Goal: Task Accomplishment & Management: Complete application form

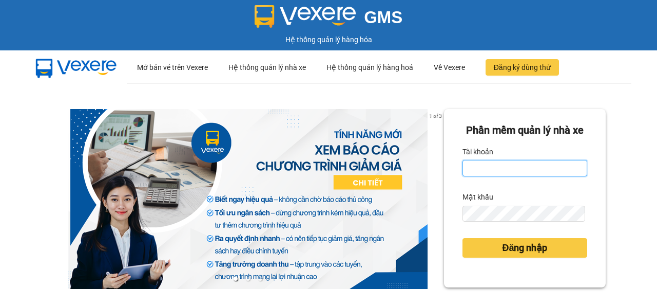
type input "[DOMAIN_NAME]"
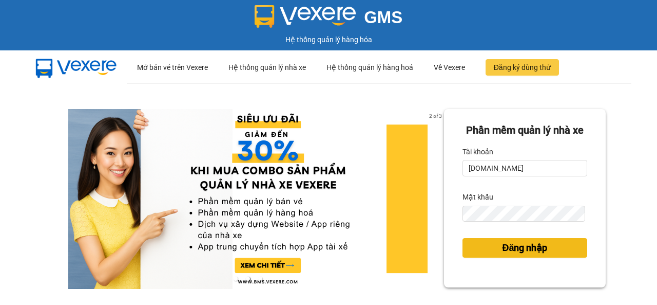
click at [510, 255] on span "Đăng nhập" at bounding box center [524, 247] width 45 height 14
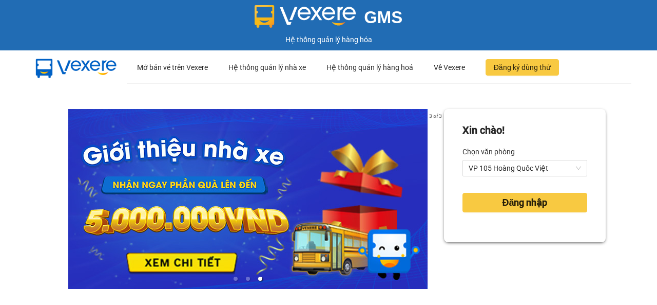
click at [504, 266] on div "Xin chào! Chọn văn phòng VP 105 Hoàng Quốc Việt Đăng nhập" at bounding box center [525, 228] width 162 height 239
click at [570, 167] on span "VP 105 Hoàng Quốc Việt" at bounding box center [525, 167] width 112 height 15
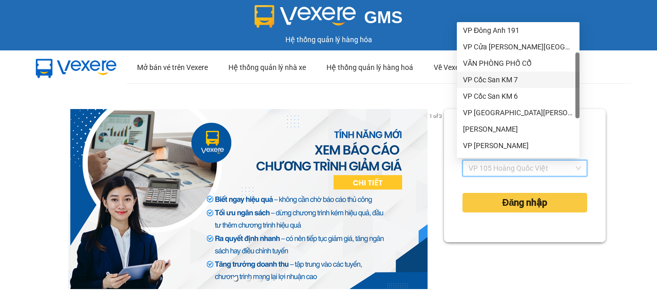
scroll to position [103, 0]
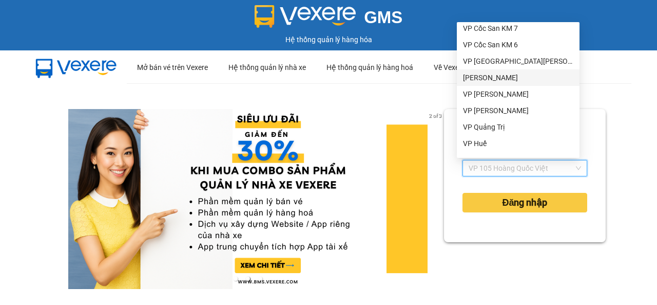
click at [499, 74] on div "VP Thạch Bàn" at bounding box center [518, 77] width 110 height 11
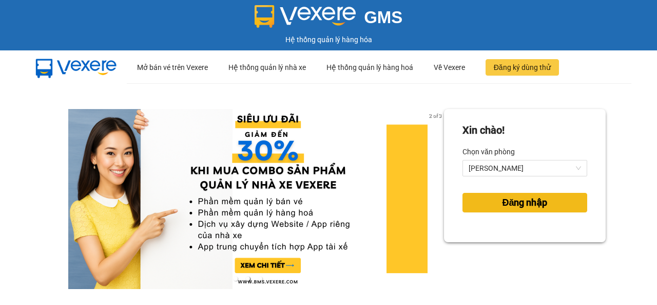
click at [511, 203] on span "Đăng nhập" at bounding box center [524, 202] width 45 height 14
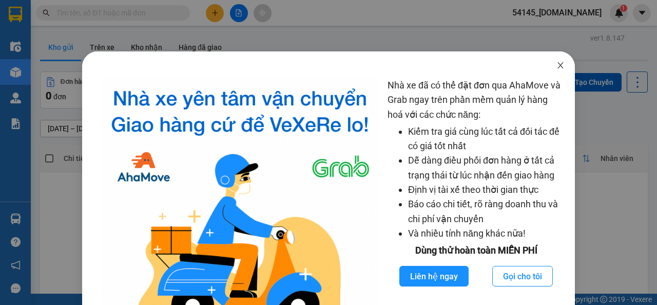
click at [557, 67] on icon "close" at bounding box center [561, 65] width 8 height 8
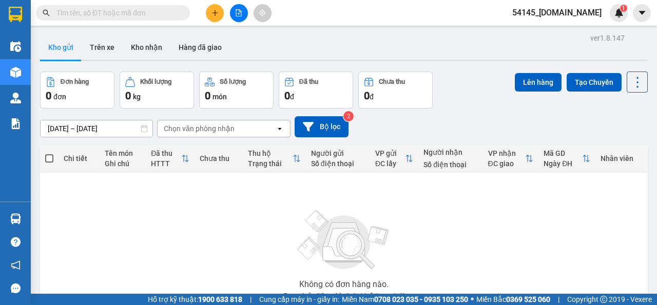
click at [585, 16] on span "54145_manhmg.got" at bounding box center [557, 12] width 106 height 13
click at [563, 32] on span "Đăng xuất" at bounding box center [570, 31] width 68 height 11
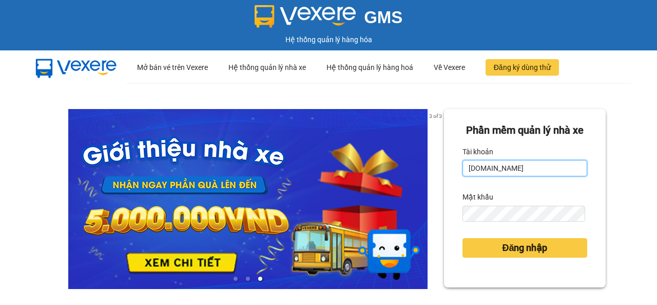
click at [531, 176] on input "[DOMAIN_NAME]" at bounding box center [525, 168] width 125 height 16
type input "[DOMAIN_NAME]"
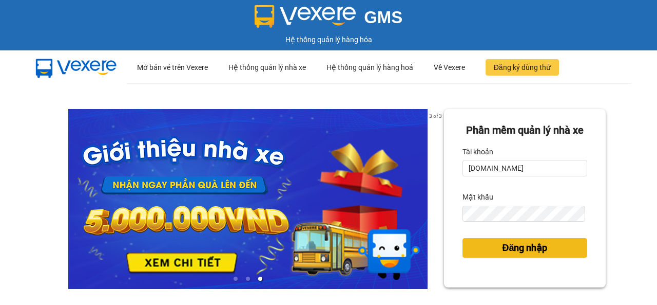
click at [525, 255] on span "Đăng nhập" at bounding box center [524, 247] width 45 height 14
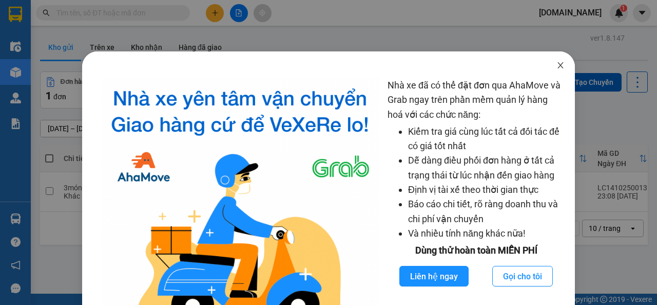
click at [557, 68] on icon "close" at bounding box center [561, 65] width 8 height 8
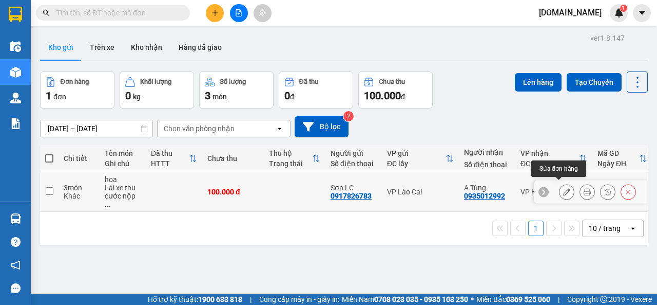
click at [563, 189] on icon at bounding box center [566, 191] width 7 height 7
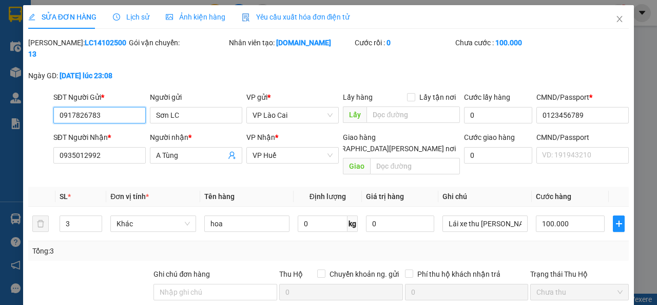
type input "0917826783"
type input "Sơn LC"
type input "0123456789"
type input "0935012992"
type input "A Tùng"
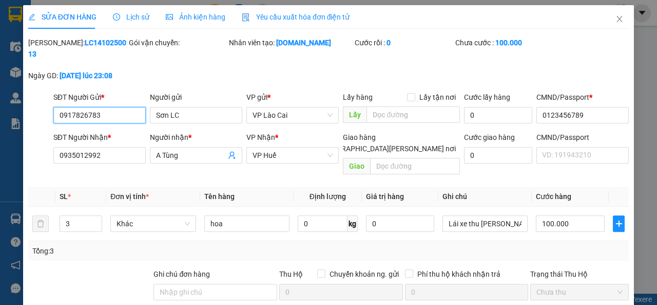
type input "0"
type input "100.000"
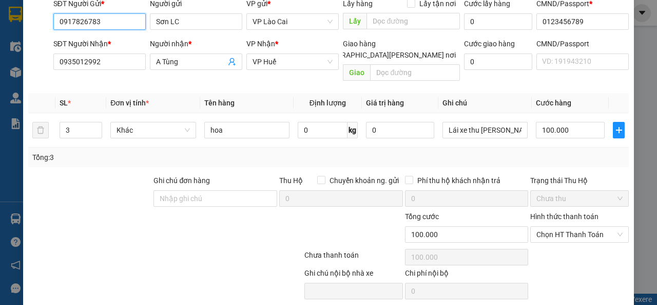
scroll to position [119, 0]
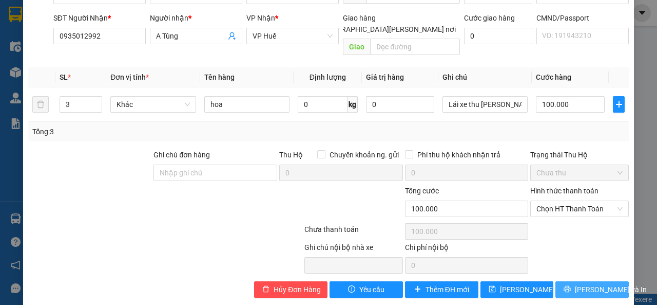
click at [581, 284] on span "[PERSON_NAME] và In" at bounding box center [611, 289] width 72 height 11
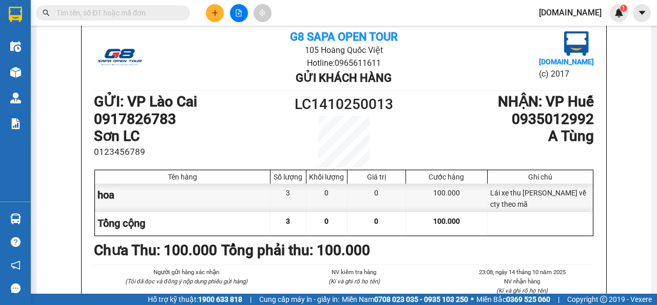
scroll to position [72, 0]
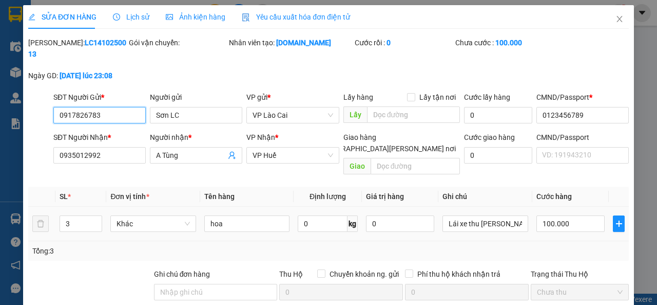
type input "0917826783"
type input "Sơn LC"
type input "0123456789"
type input "0935012992"
type input "A Tùng"
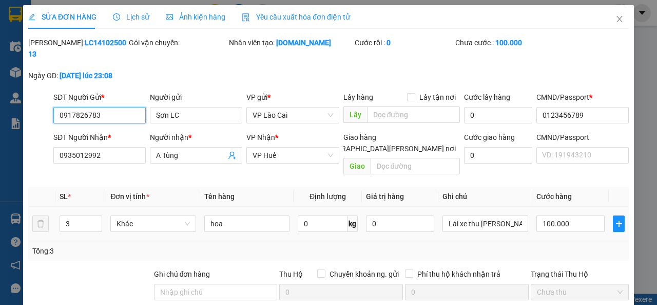
type input "0"
type input "100.000"
click at [538, 215] on input "100.000" at bounding box center [570, 223] width 69 height 16
type input "3"
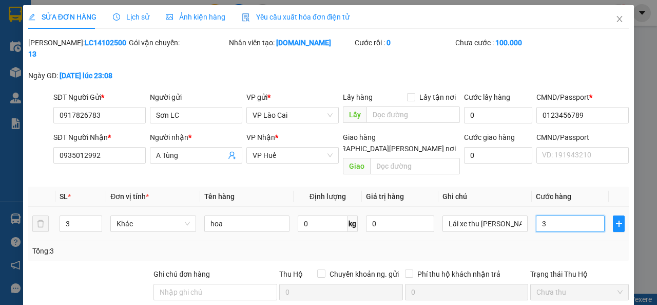
type input "3"
type input "30"
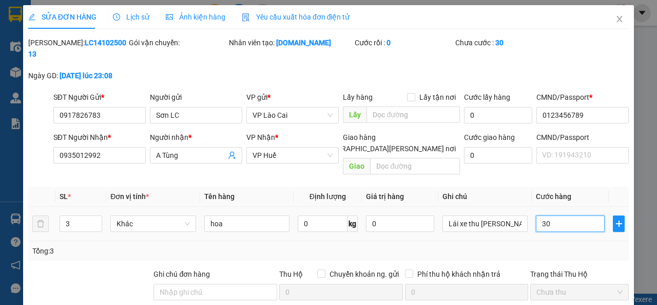
type input "300"
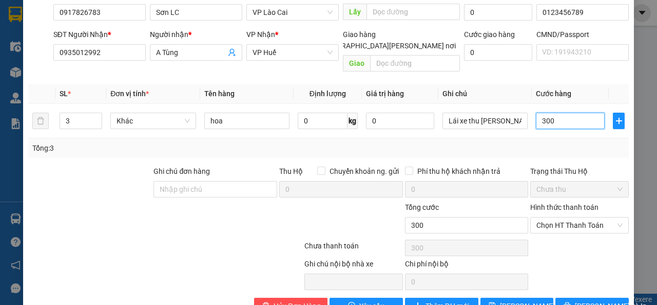
scroll to position [119, 0]
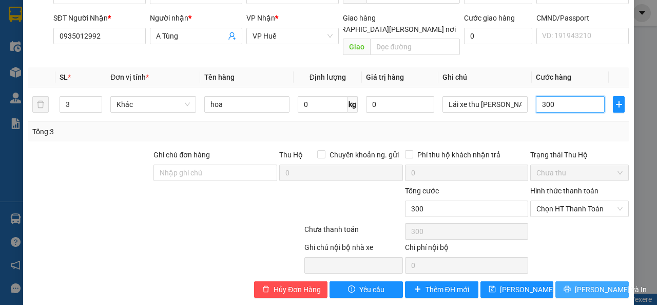
type input "300"
click at [576, 281] on button "[PERSON_NAME] và In" at bounding box center [592, 289] width 73 height 16
type input "300.000"
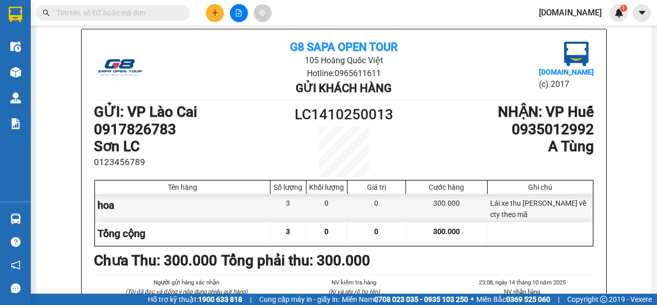
scroll to position [62, 0]
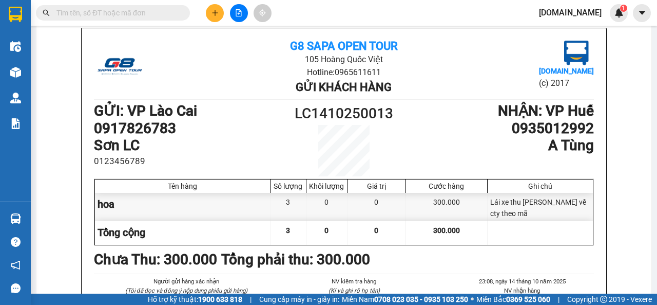
click at [181, 66] on li "Hotline: 0965611611" at bounding box center [343, 72] width 333 height 13
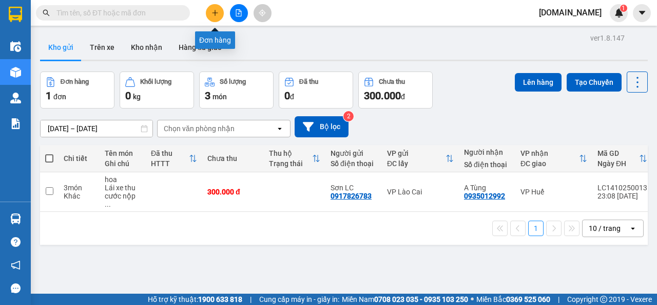
click at [213, 13] on icon "plus" at bounding box center [215, 12] width 6 height 1
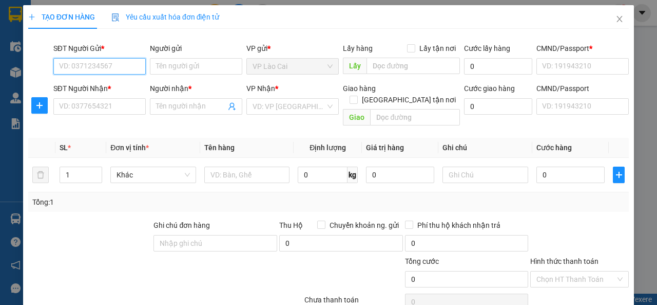
click at [89, 68] on input "SĐT Người Gửi *" at bounding box center [99, 66] width 92 height 16
click at [80, 82] on div "0917826783 - Sơn LC" at bounding box center [98, 86] width 79 height 11
type input "0917826783"
type input "Sơn LC"
type input "0123456789"
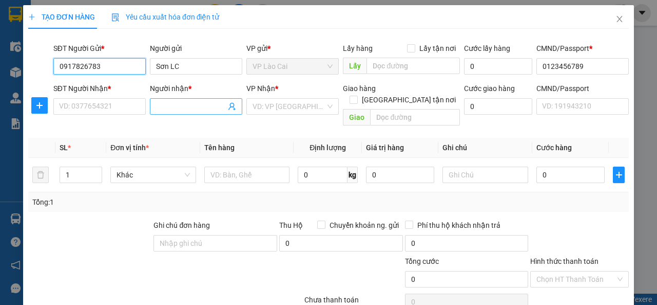
type input "0917826783"
click at [180, 109] on input "Người nhận *" at bounding box center [191, 106] width 70 height 11
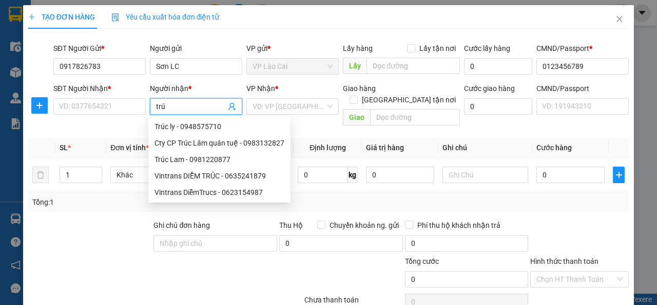
type input "trúc"
click at [177, 130] on div "Trúc ly - 0948575710" at bounding box center [220, 126] width 130 height 11
type input "0948575710"
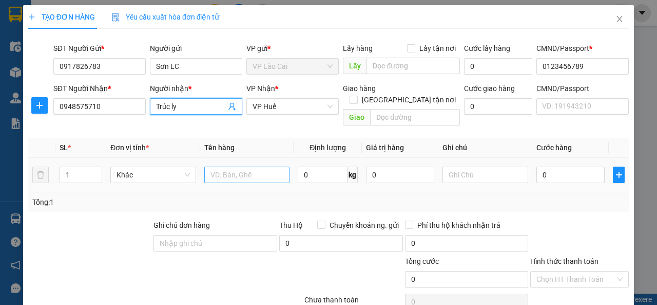
type input "Trúc ly"
click at [238, 166] on input "text" at bounding box center [247, 174] width 86 height 16
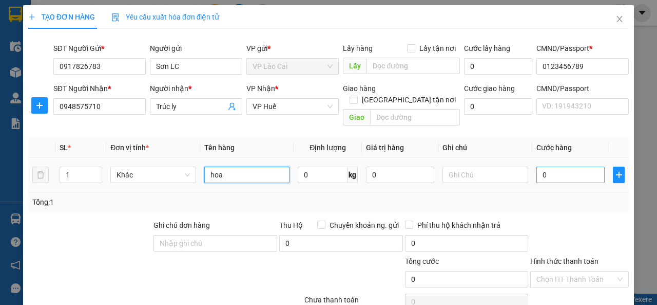
type input "hoa"
click at [558, 166] on input "0" at bounding box center [571, 174] width 68 height 16
type input "1"
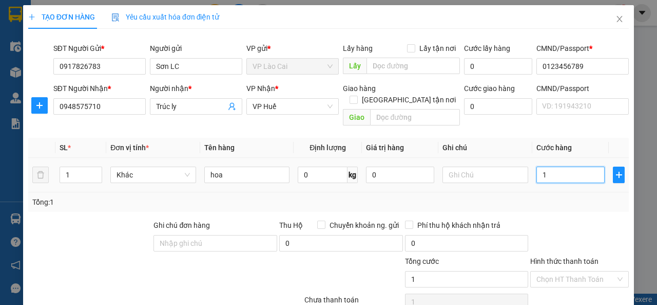
type input "10"
type input "100"
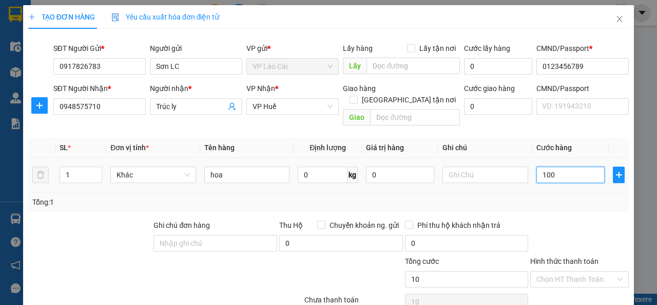
type input "100"
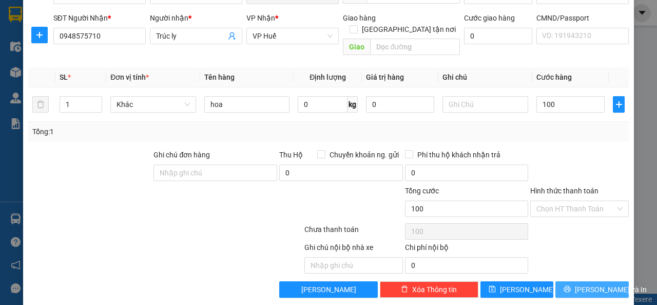
click at [574, 281] on button "[PERSON_NAME] và In" at bounding box center [592, 289] width 73 height 16
type input "100.000"
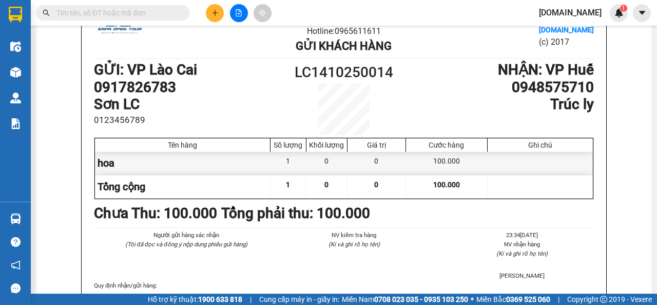
scroll to position [51, 0]
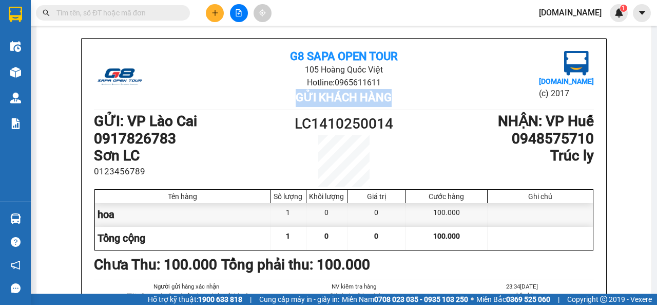
drag, startPoint x: 451, startPoint y: 97, endPoint x: 455, endPoint y: 83, distance: 15.0
click at [455, 83] on ul "G8 SAPA OPEN TOUR 105 Hoàng Quốc Việt Hotline: 0965611611 Gửi khách hàng" at bounding box center [343, 79] width 333 height 56
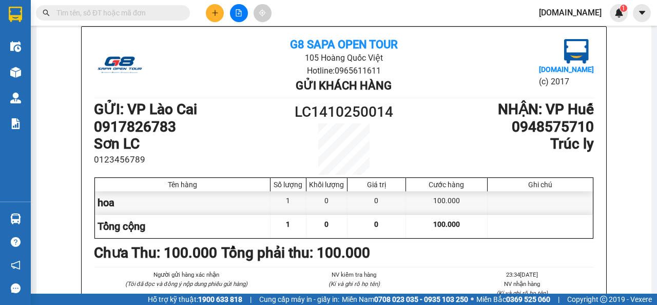
scroll to position [67, 0]
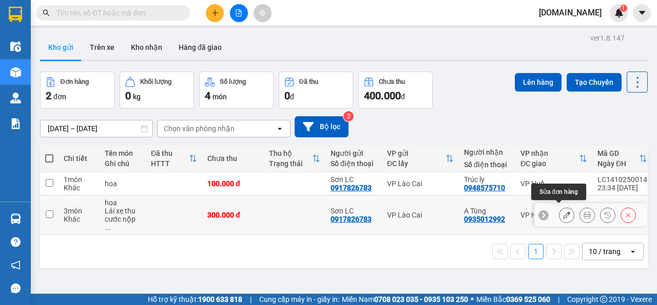
click at [563, 212] on icon at bounding box center [566, 214] width 7 height 7
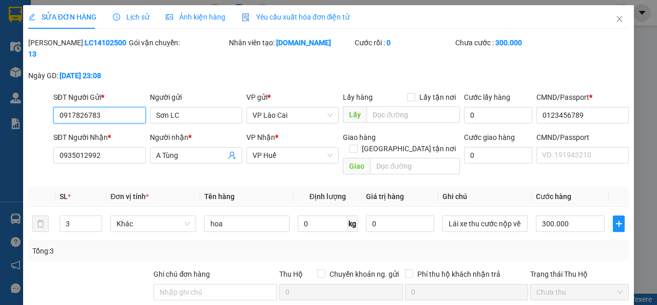
type input "0917826783"
type input "Sơn LC"
type input "0123456789"
type input "0935012992"
type input "A Tùng"
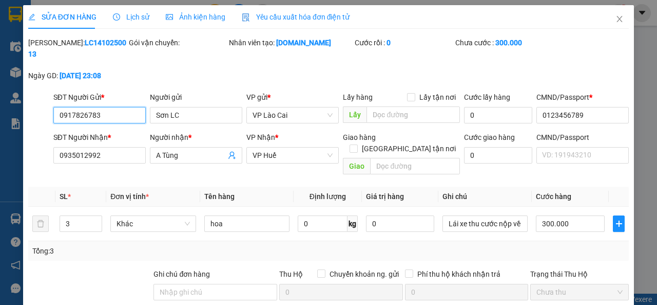
type input "0"
type input "300.000"
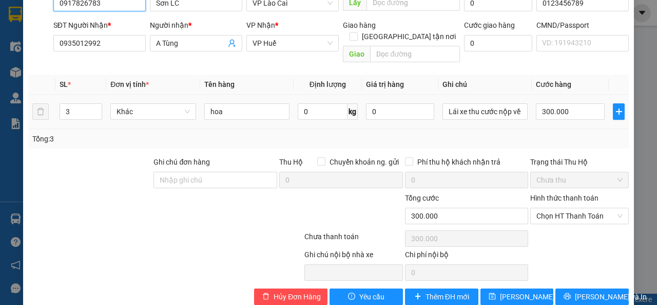
scroll to position [119, 0]
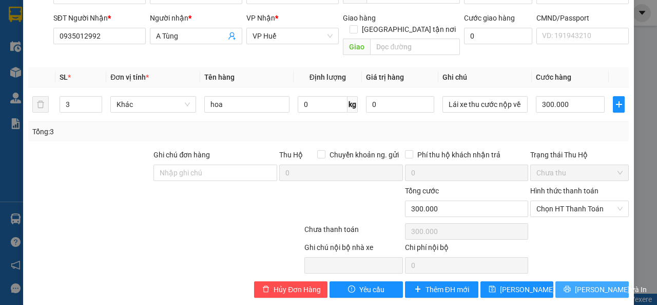
click at [583, 284] on span "[PERSON_NAME] và In" at bounding box center [611, 289] width 72 height 11
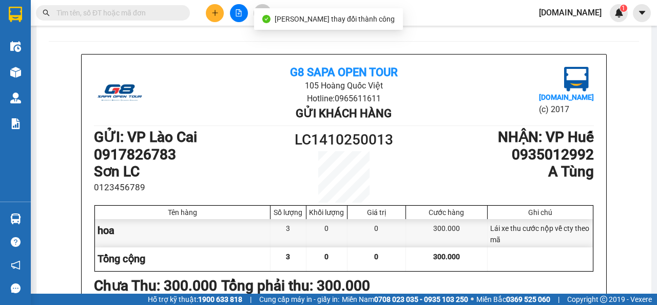
click at [373, 177] on div "LC1410250013" at bounding box center [343, 165] width 125 height 74
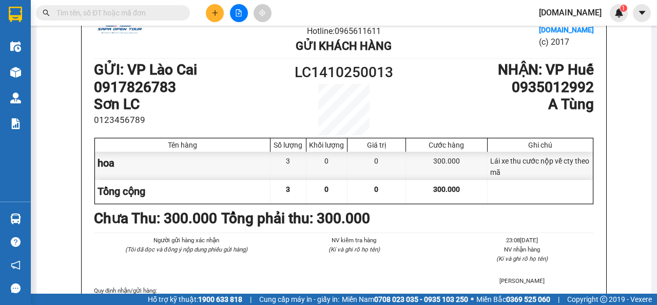
scroll to position [51, 0]
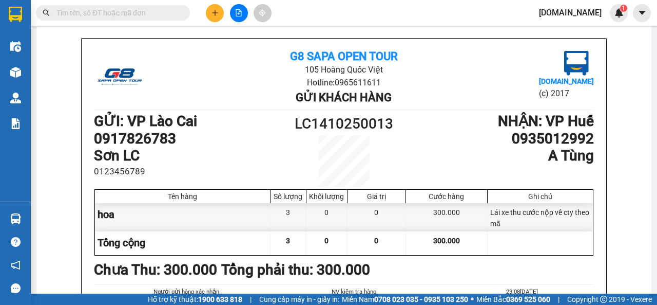
click at [372, 178] on div "LC1410250013" at bounding box center [343, 149] width 125 height 74
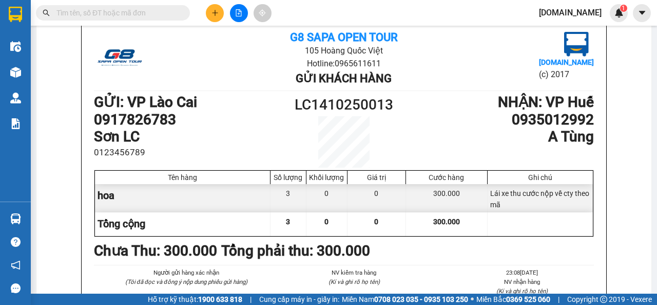
scroll to position [71, 0]
click at [216, 12] on icon "plus" at bounding box center [215, 12] width 7 height 7
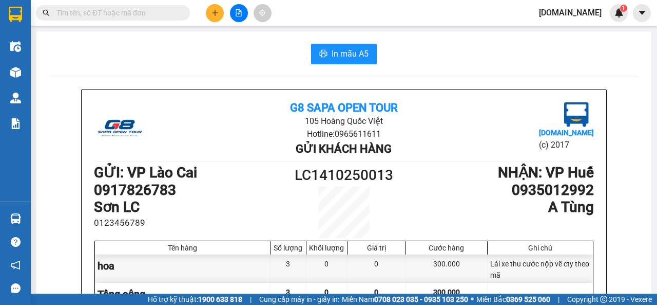
click at [584, 14] on span "[DOMAIN_NAME]" at bounding box center [570, 12] width 79 height 13
click at [580, 33] on span "Đăng xuất" at bounding box center [596, 31] width 43 height 11
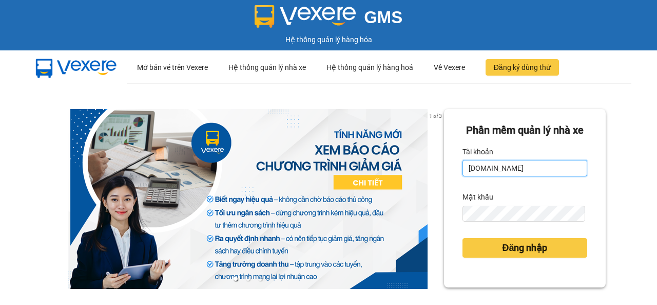
click at [542, 176] on input "[DOMAIN_NAME]" at bounding box center [525, 168] width 125 height 16
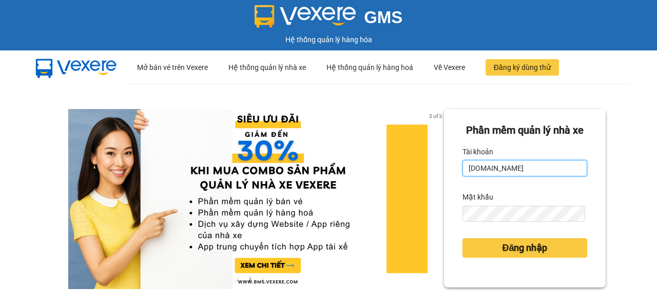
type input "[DOMAIN_NAME]"
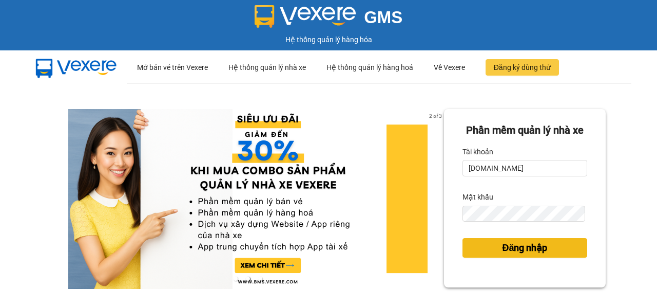
click at [538, 255] on span "Đăng nhập" at bounding box center [524, 247] width 45 height 14
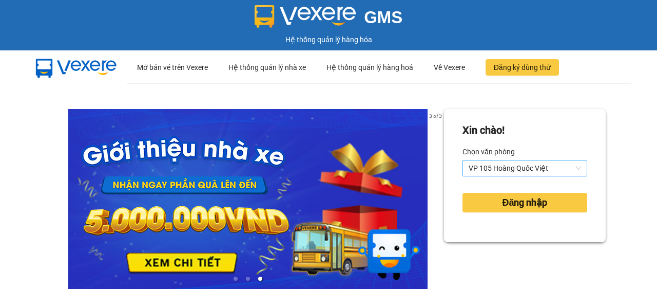
click at [571, 168] on span "VP 105 Hoàng Quốc Việt" at bounding box center [525, 167] width 112 height 15
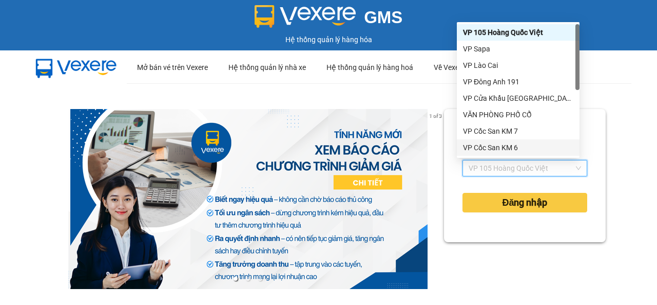
click at [510, 146] on div "VP Cốc San KM 6" at bounding box center [518, 147] width 110 height 11
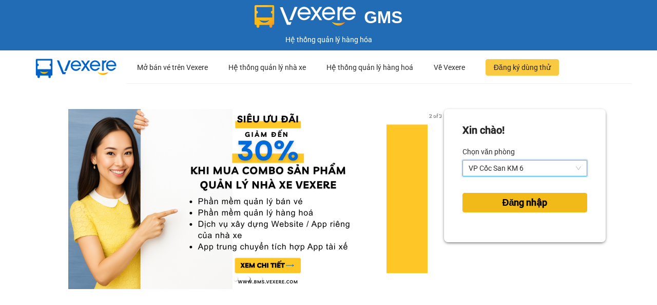
click at [517, 201] on span "Đăng nhập" at bounding box center [524, 202] width 45 height 14
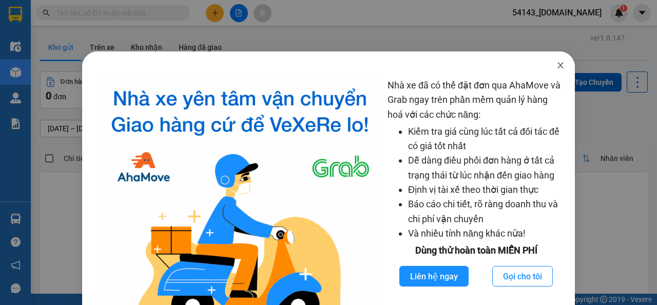
click at [558, 63] on icon "close" at bounding box center [561, 65] width 6 height 6
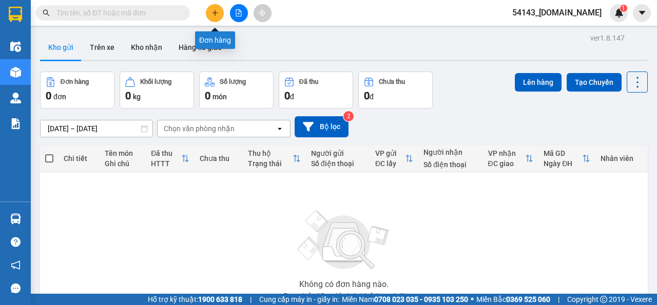
click at [214, 10] on icon "plus" at bounding box center [215, 12] width 7 height 7
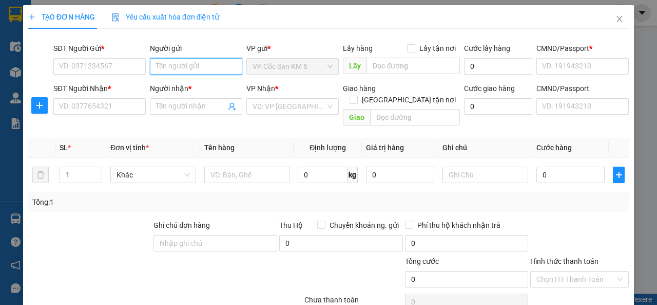
click at [194, 66] on input "Người gửi" at bounding box center [196, 66] width 92 height 16
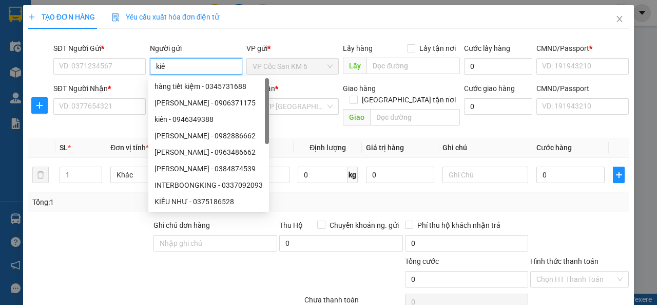
type input "kiên"
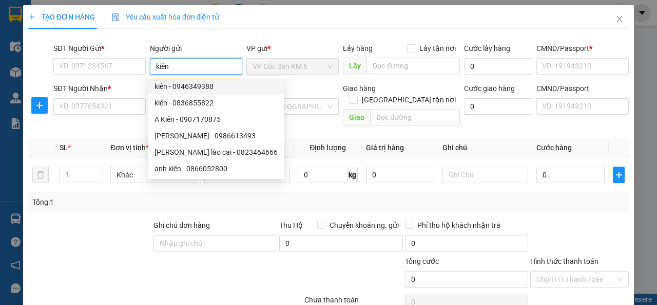
click at [218, 90] on div "kiên - 0946349388" at bounding box center [216, 86] width 123 height 11
type input "0946349388"
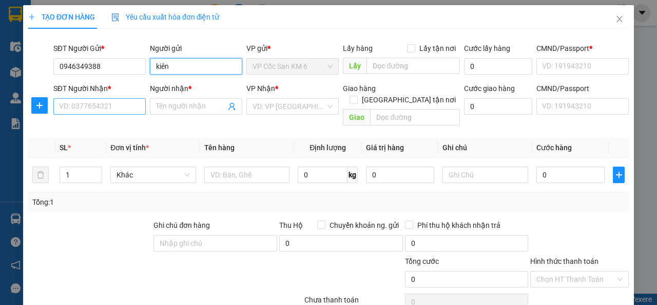
type input "kiên"
click at [117, 107] on input "SĐT Người Nhận *" at bounding box center [99, 106] width 92 height 16
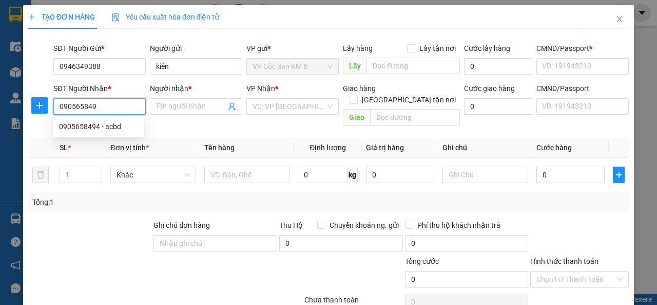
type input "0905658494"
click at [98, 130] on div "0905658494 - acbd" at bounding box center [98, 126] width 79 height 11
type input "acbd"
type input "[PERSON_NAME]"
type input "0123456789"
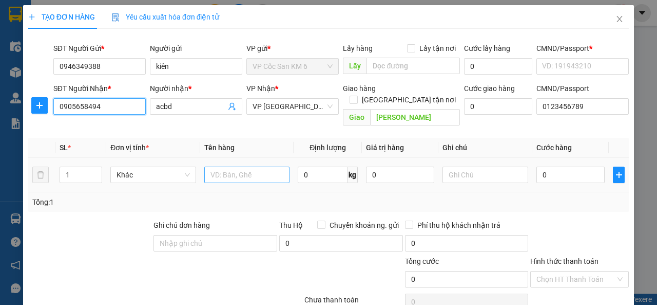
type input "0905658494"
click at [257, 166] on input "text" at bounding box center [247, 174] width 86 height 16
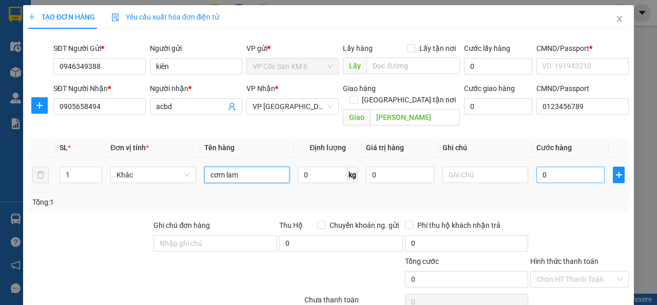
type input "cơm lam"
click at [550, 166] on input "0" at bounding box center [571, 174] width 68 height 16
type input "2"
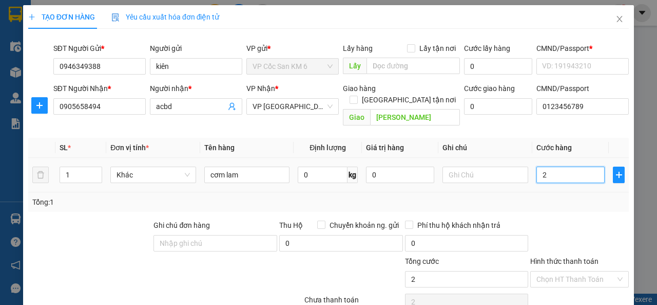
type input "25"
type input "250"
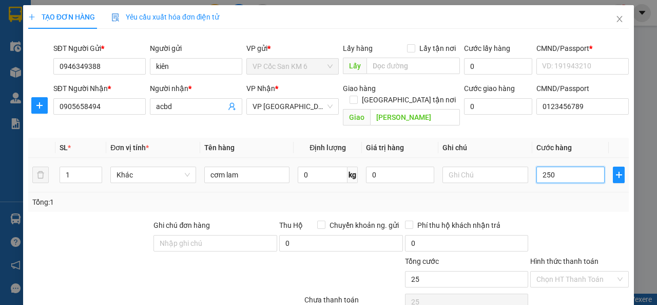
type input "250"
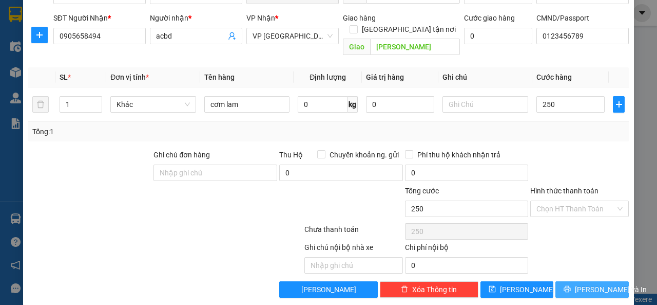
click at [574, 281] on button "[PERSON_NAME] và In" at bounding box center [592, 289] width 73 height 16
type input "250.000"
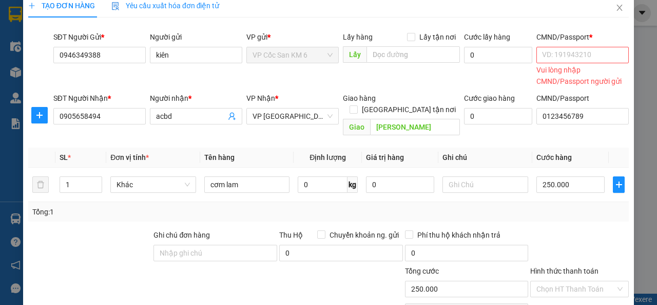
scroll to position [0, 0]
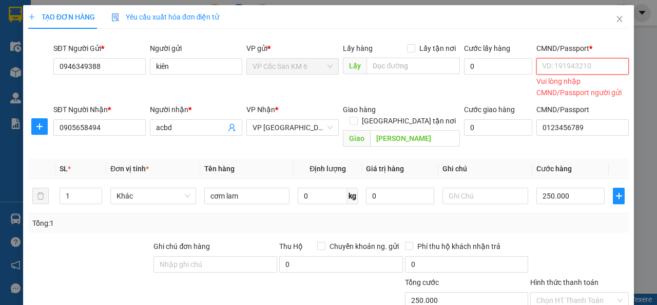
click at [567, 64] on input "CMND/Passport *" at bounding box center [583, 66] width 92 height 16
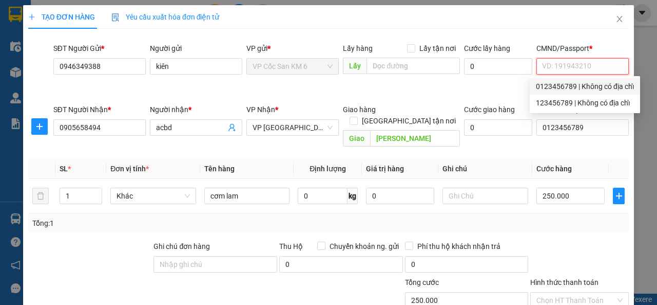
click at [550, 85] on div "0123456789 | Không có địa chỉ" at bounding box center [585, 86] width 98 height 11
type input "0123456789"
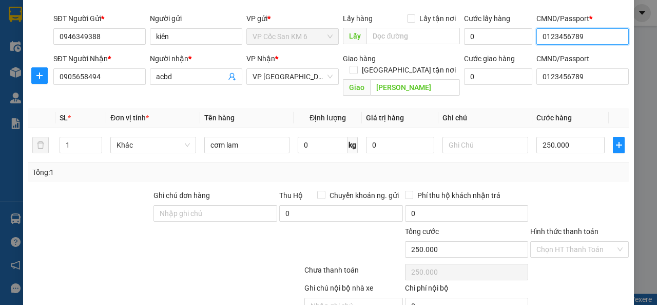
scroll to position [70, 0]
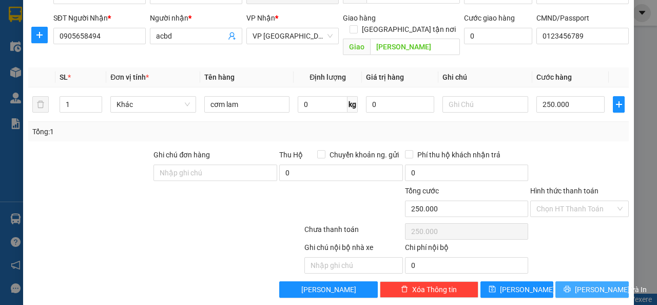
click at [571, 286] on icon "printer" at bounding box center [567, 289] width 7 height 7
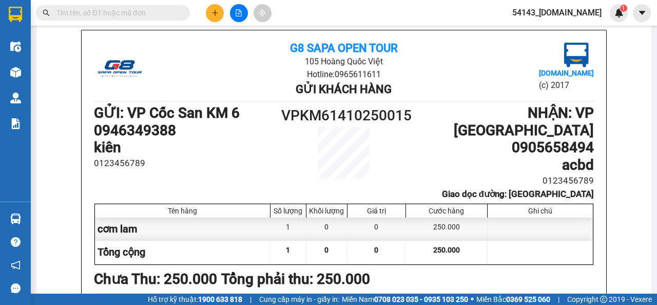
scroll to position [59, 0]
click at [213, 12] on icon "plus" at bounding box center [215, 12] width 7 height 7
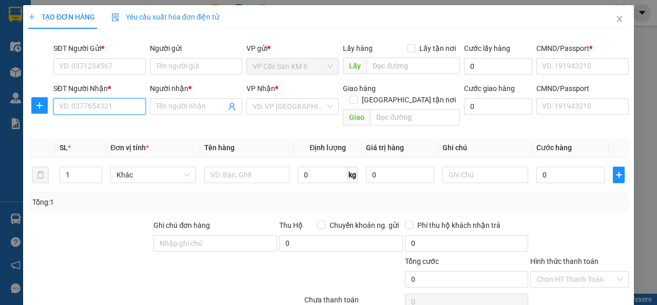
click at [124, 105] on input "SĐT Người Nhận *" at bounding box center [99, 106] width 92 height 16
type input "1"
type input "0906503123"
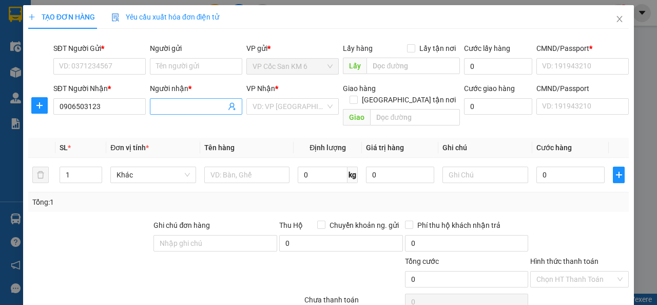
click at [185, 105] on input "Người nhận *" at bounding box center [191, 106] width 70 height 11
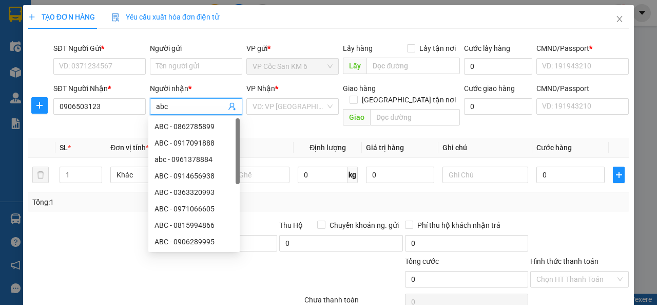
type input "abcd"
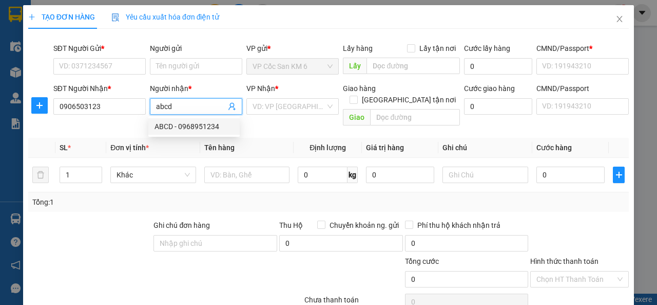
click at [198, 127] on div "ABCD - 0968951234" at bounding box center [194, 126] width 79 height 11
type input "0968951234"
type input "ABCD"
checkbox input "true"
type input "[GEOGRAPHIC_DATA], thôn [GEOGRAPHIC_DATA], [GEOGRAPHIC_DATA], [GEOGRAPHIC_DATA]"
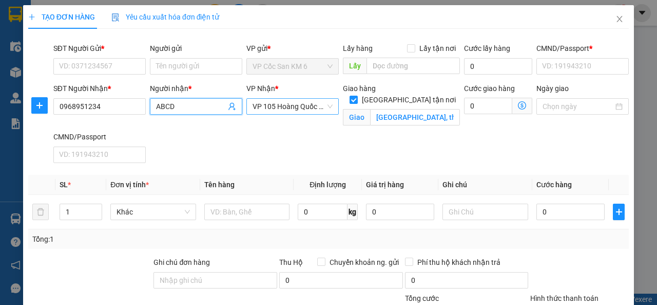
click at [326, 107] on span "VP 105 Hoàng Quốc Việt" at bounding box center [293, 106] width 80 height 15
type input "ABCD"
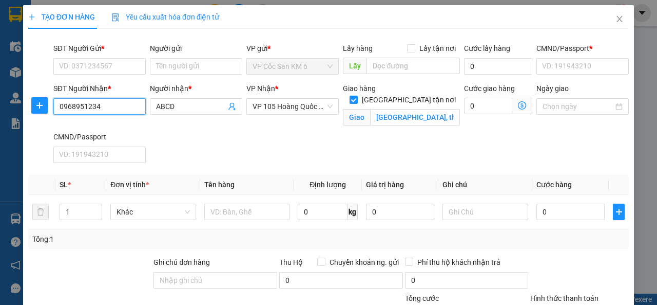
drag, startPoint x: 108, startPoint y: 106, endPoint x: 50, endPoint y: 106, distance: 58.0
click at [51, 106] on div "SĐT Người Nhận * 0968951234 0968951234" at bounding box center [99, 107] width 97 height 48
type input "0906503123"
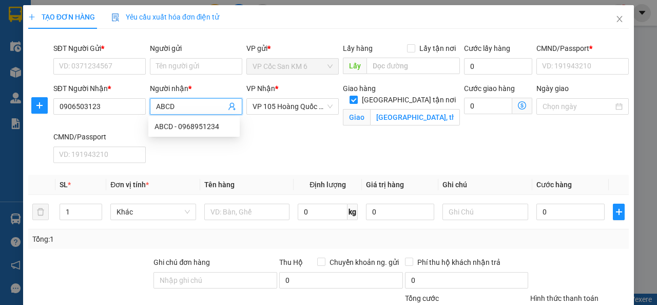
drag, startPoint x: 177, startPoint y: 106, endPoint x: 147, endPoint y: 108, distance: 29.9
click at [148, 108] on div "Người nhận * ABCD" at bounding box center [196, 107] width 97 height 48
click at [328, 107] on span "VP 105 Hoàng Quốc Việt" at bounding box center [293, 106] width 80 height 15
type input "abc1"
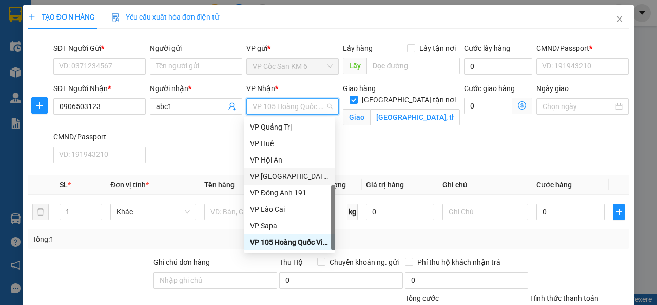
click at [280, 179] on div "VP [GEOGRAPHIC_DATA]" at bounding box center [289, 176] width 79 height 11
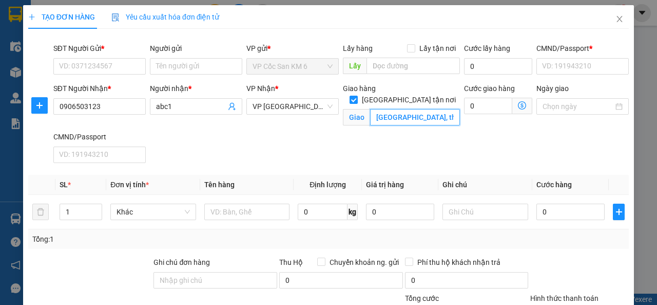
click at [408, 109] on input "[GEOGRAPHIC_DATA], thôn [GEOGRAPHIC_DATA], [GEOGRAPHIC_DATA], [GEOGRAPHIC_DATA]" at bounding box center [414, 117] width 89 height 16
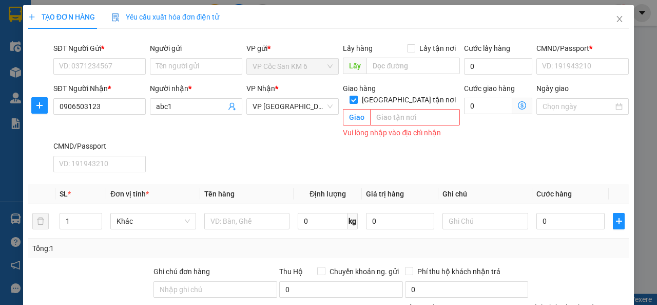
click at [362, 109] on span "Giao" at bounding box center [356, 117] width 27 height 16
click at [357, 109] on span "Giao" at bounding box center [356, 117] width 27 height 16
click at [463, 139] on div "SĐT Người Nhận * 0906503123 Người nhận * abc1 VP Nhận * VP [GEOGRAPHIC_DATA] Gi…" at bounding box center [341, 129] width 580 height 93
click at [560, 105] on input "Ngày giao" at bounding box center [578, 106] width 71 height 11
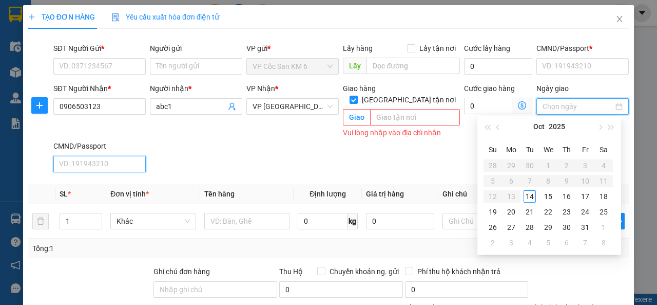
click at [121, 156] on input "CMND/Passport" at bounding box center [99, 164] width 92 height 16
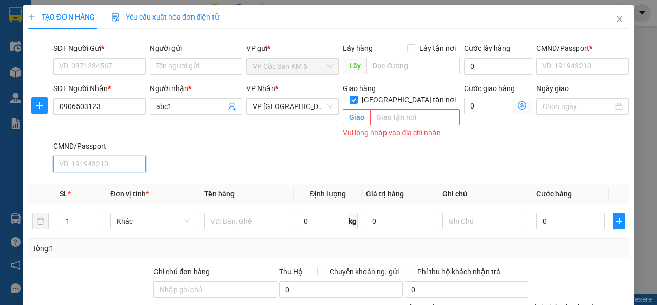
click at [120, 156] on input "CMND/Passport" at bounding box center [99, 164] width 92 height 16
click at [554, 67] on input "CMND/Passport *" at bounding box center [583, 66] width 92 height 16
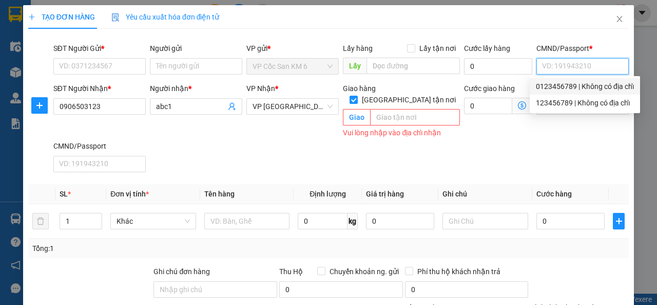
click at [555, 86] on div "0123456789 | Không có địa chỉ" at bounding box center [585, 86] width 98 height 11
type input "0123456789"
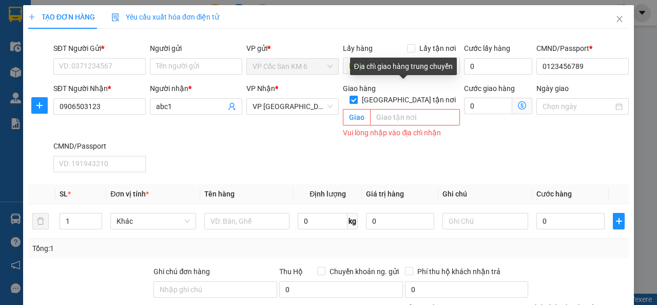
click at [357, 96] on input "[GEOGRAPHIC_DATA] tận nơi" at bounding box center [353, 99] width 7 height 7
checkbox input "false"
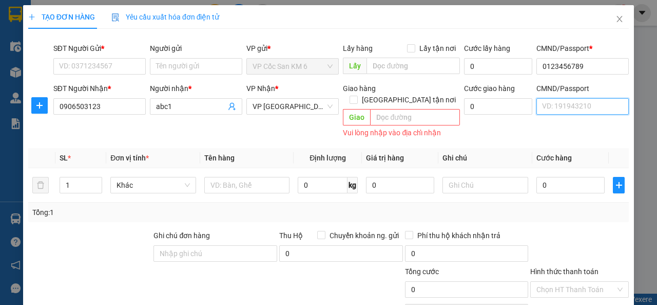
click at [556, 108] on input "CMND/Passport" at bounding box center [583, 106] width 92 height 16
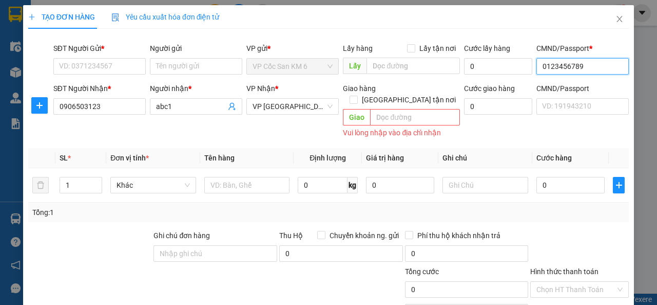
click at [569, 68] on input "0123456789" at bounding box center [583, 66] width 92 height 16
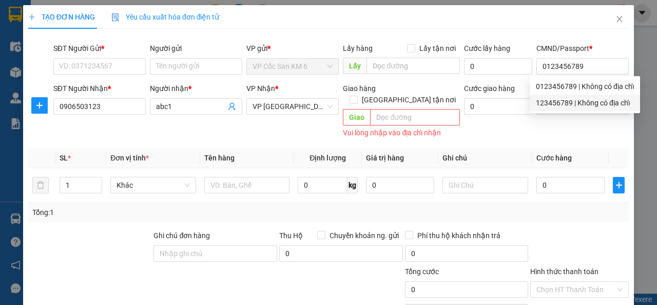
click at [537, 123] on div "CMND/Passport VD: [PASSPORT]" at bounding box center [583, 112] width 97 height 58
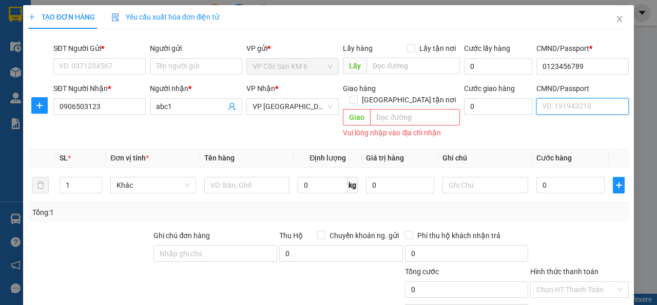
click at [552, 107] on input "CMND/Passport" at bounding box center [583, 106] width 92 height 16
paste input "0123456789"
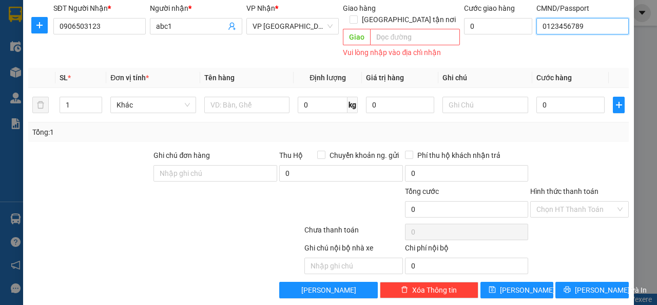
scroll to position [80, 0]
type input "0123456789"
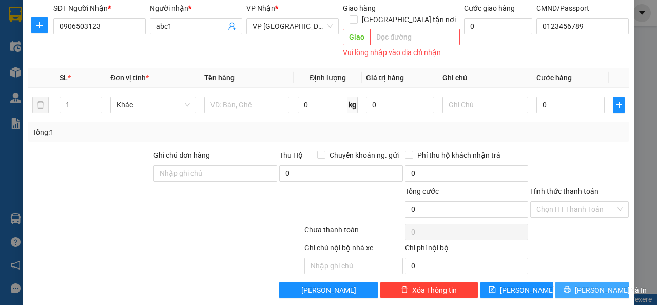
click at [583, 284] on span "[PERSON_NAME] và In" at bounding box center [611, 289] width 72 height 11
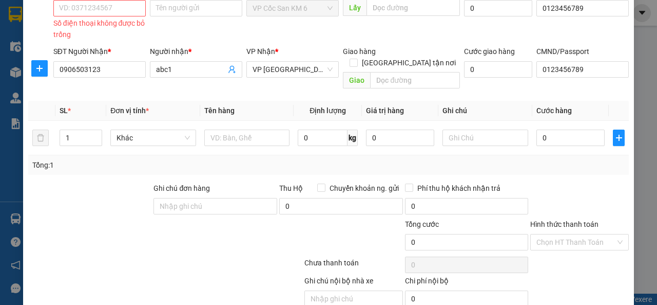
scroll to position [0, 0]
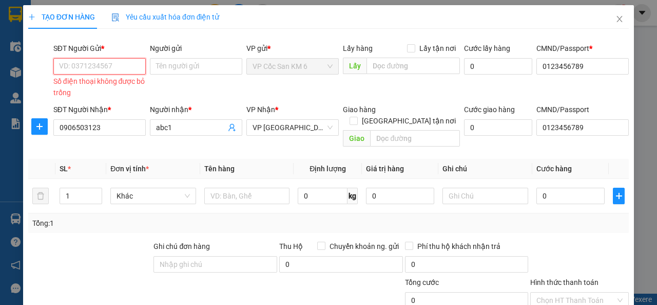
click at [113, 68] on input "SĐT Người Gửi *" at bounding box center [99, 66] width 92 height 16
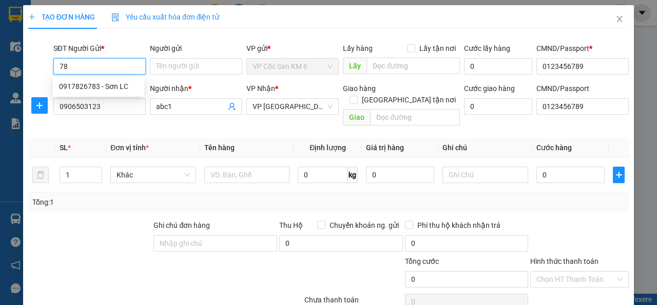
type input "7"
click at [105, 86] on div "0946349388 - kiên" at bounding box center [98, 86] width 79 height 11
type input "0946349388"
type input "kiên"
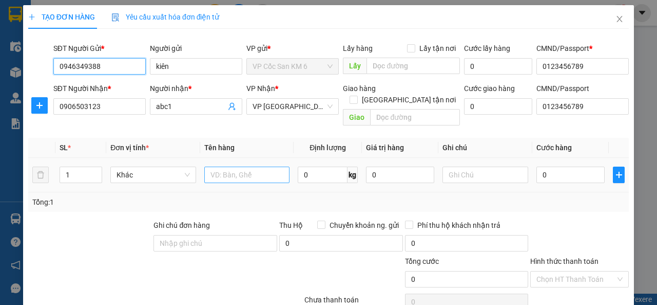
type input "0946349388"
click at [252, 166] on input "text" at bounding box center [247, 174] width 86 height 16
type input "cơm lam"
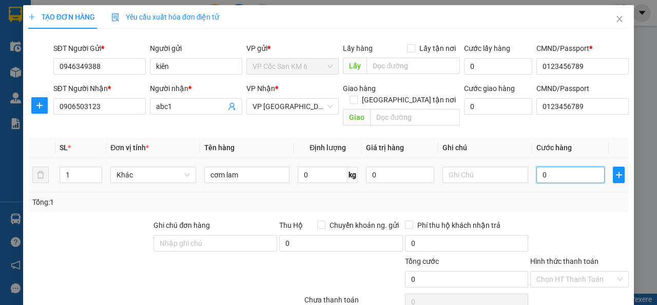
click at [543, 166] on input "0" at bounding box center [571, 174] width 68 height 16
type input "3"
type input "30"
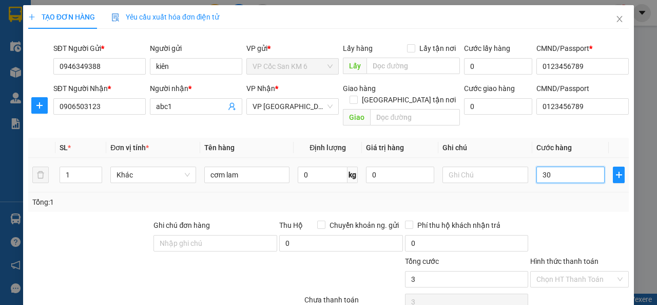
type input "30"
type input "300"
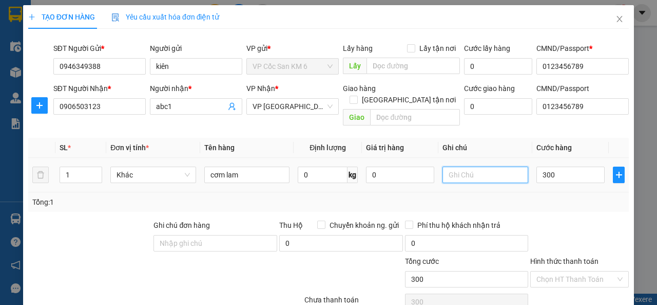
click at [485, 167] on input "text" at bounding box center [486, 174] width 86 height 16
type input "300.000"
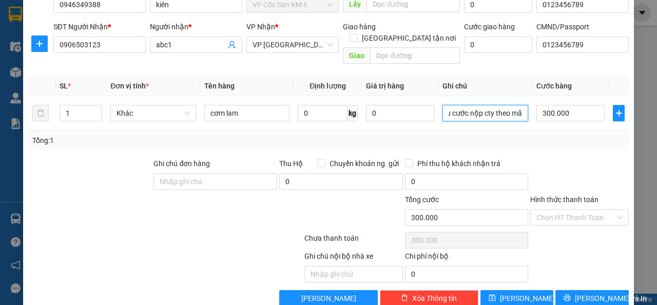
scroll to position [70, 0]
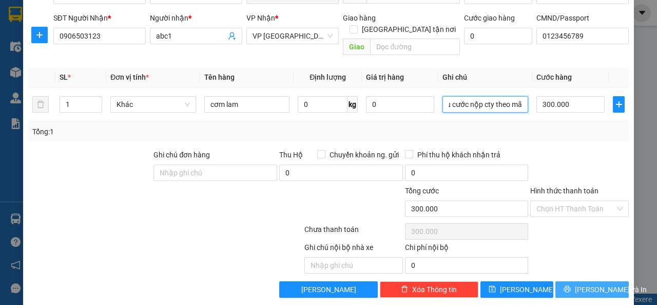
type input "lái xe thu cước nộp cty theo mã"
click at [576, 284] on span "[PERSON_NAME] và In" at bounding box center [611, 289] width 72 height 11
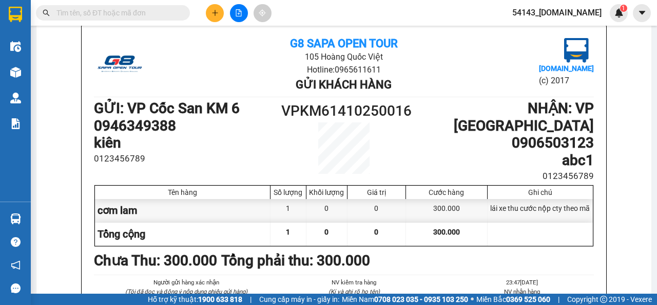
scroll to position [63, 0]
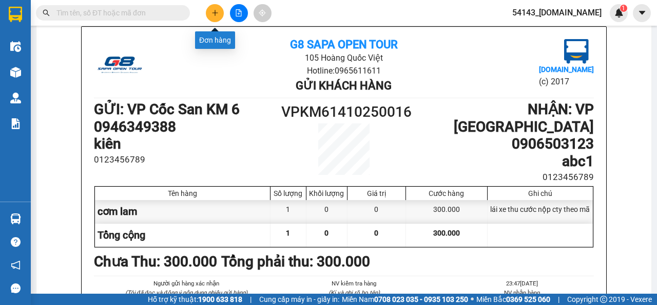
click at [214, 14] on icon "plus" at bounding box center [215, 12] width 7 height 7
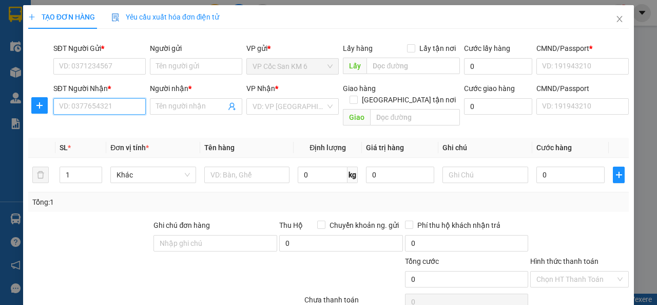
click at [109, 105] on input "SĐT Người Nhận *" at bounding box center [99, 106] width 92 height 16
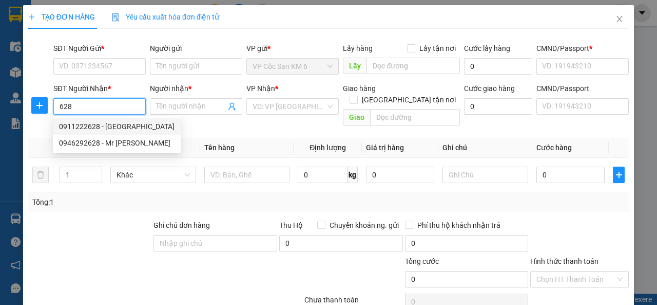
click at [100, 126] on div "0911222628 - [GEOGRAPHIC_DATA]" at bounding box center [117, 126] width 116 height 11
type input "0911222628"
type input "[PERSON_NAME]"
type input "0123456789"
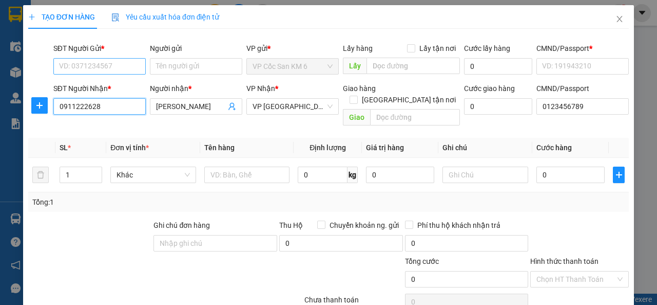
type input "0911222628"
click at [99, 70] on input "SĐT Người Gửi *" at bounding box center [99, 66] width 92 height 16
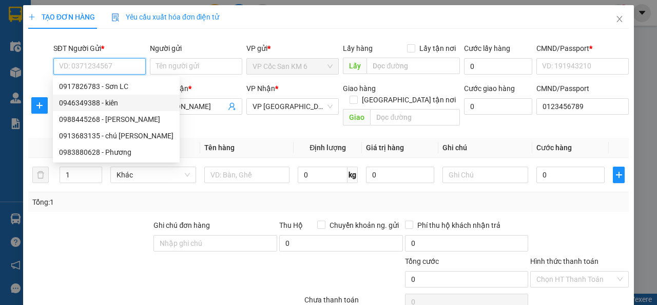
click at [92, 104] on div "0946349388 - kiên" at bounding box center [116, 102] width 115 height 11
type input "0946349388"
type input "kiên"
type input "0123456789"
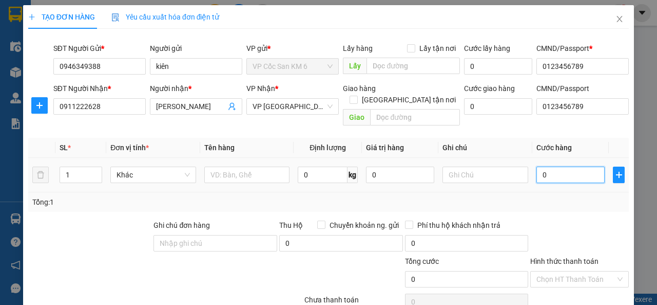
click at [553, 166] on input "0" at bounding box center [571, 174] width 68 height 16
type input "3"
type input "30"
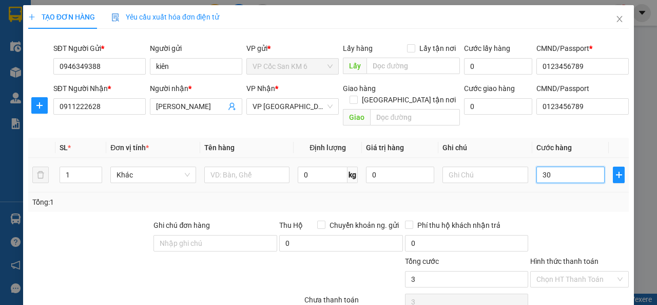
type input "30"
type input "300"
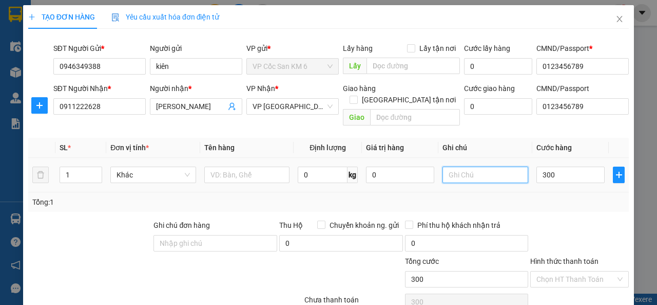
click at [460, 166] on input "text" at bounding box center [486, 174] width 86 height 16
type input "300.000"
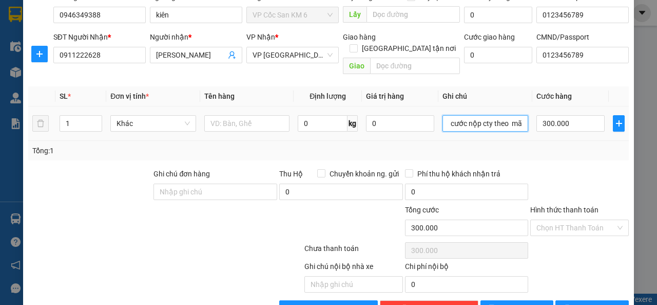
scroll to position [70, 0]
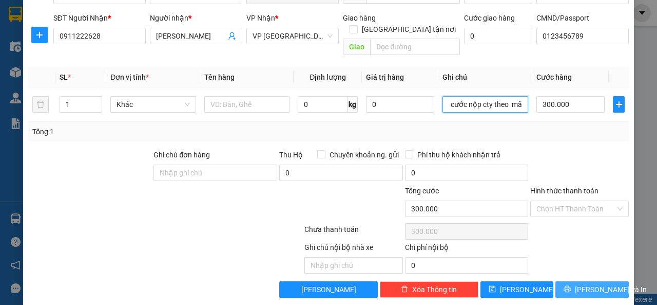
type input "Lái xe thu cước nộp cty theo mã"
click at [590, 284] on span "[PERSON_NAME] và In" at bounding box center [611, 289] width 72 height 11
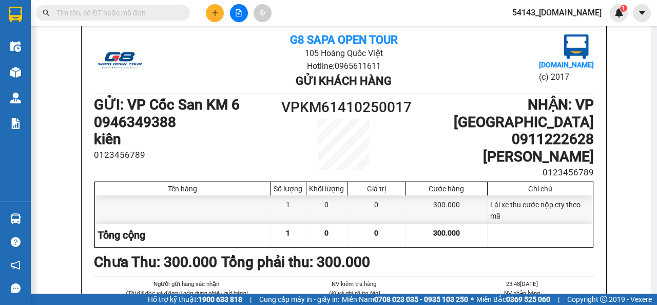
scroll to position [64, 0]
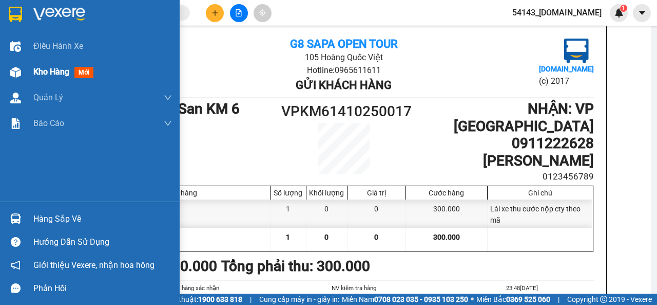
drag, startPoint x: 51, startPoint y: 72, endPoint x: 144, endPoint y: 77, distance: 93.6
click at [52, 73] on span "Kho hàng" at bounding box center [51, 72] width 36 height 10
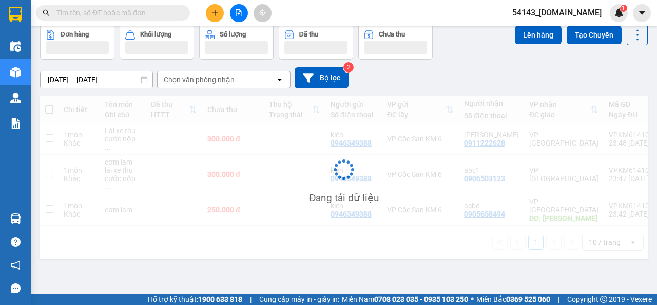
scroll to position [47, 0]
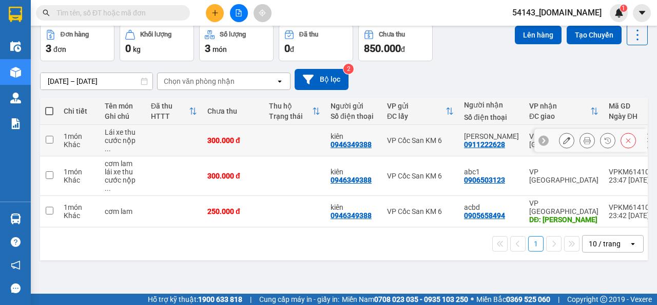
click at [49, 137] on input "checkbox" at bounding box center [50, 140] width 8 height 8
checkbox input "true"
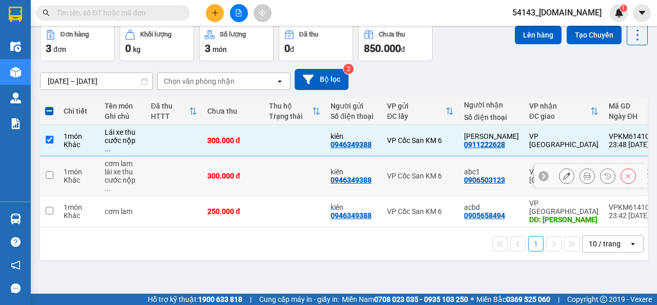
click at [48, 171] on input "checkbox" at bounding box center [50, 175] width 8 height 8
checkbox input "true"
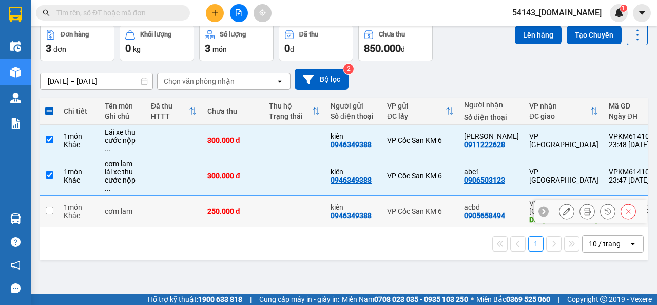
click at [50, 206] on input "checkbox" at bounding box center [50, 210] width 8 height 8
checkbox input "true"
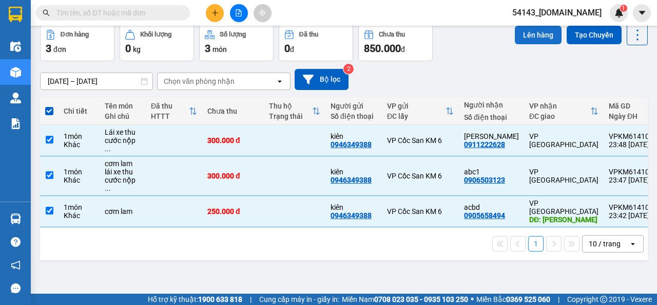
click at [523, 36] on button "Lên hàng" at bounding box center [538, 35] width 47 height 18
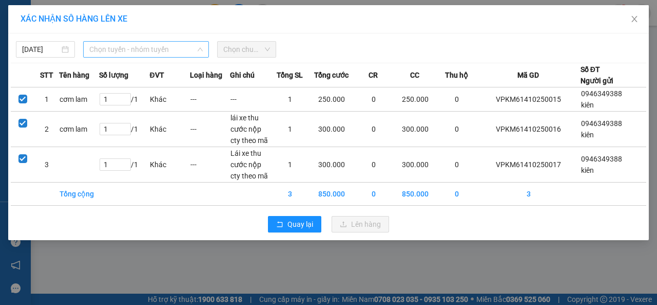
click at [145, 52] on span "Chọn tuyến - nhóm tuyến" at bounding box center [146, 49] width 114 height 15
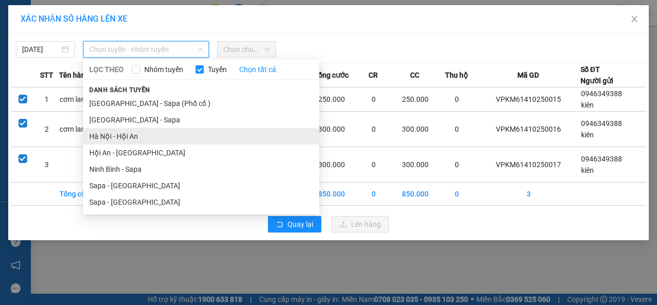
click at [119, 136] on li "Hà Nội - Hội An" at bounding box center [201, 136] width 236 height 16
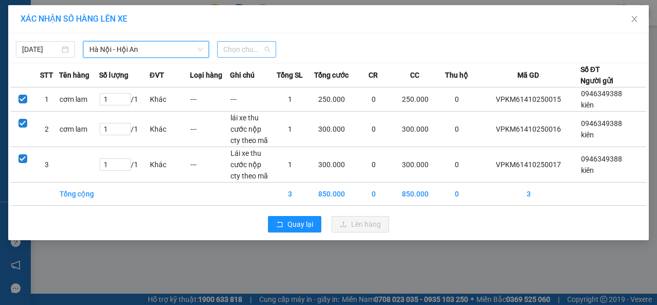
click at [268, 52] on span "Chọn chuyến" at bounding box center [246, 49] width 47 height 15
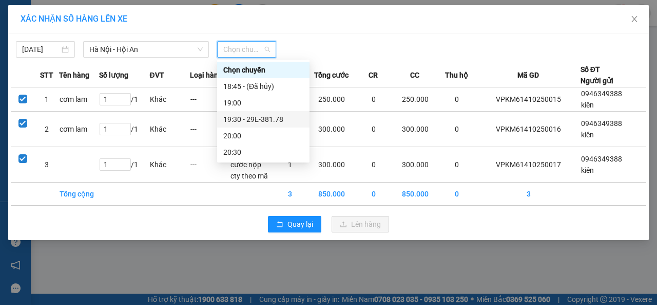
click at [251, 122] on div "19:30 - 29E-381.78" at bounding box center [263, 119] width 80 height 11
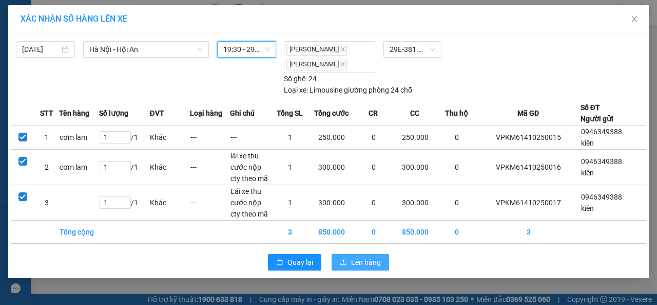
click at [363, 260] on span "Lên hàng" at bounding box center [366, 261] width 30 height 11
